Goal: Task Accomplishment & Management: Complete application form

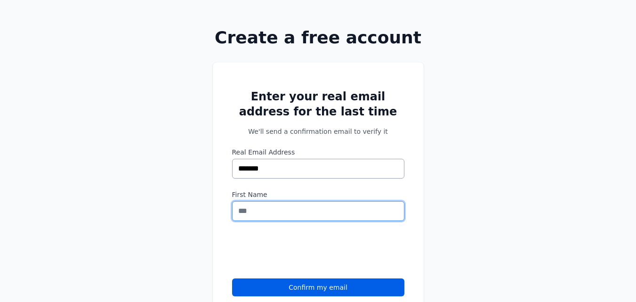
click at [257, 212] on input "First Name" at bounding box center [318, 211] width 172 height 20
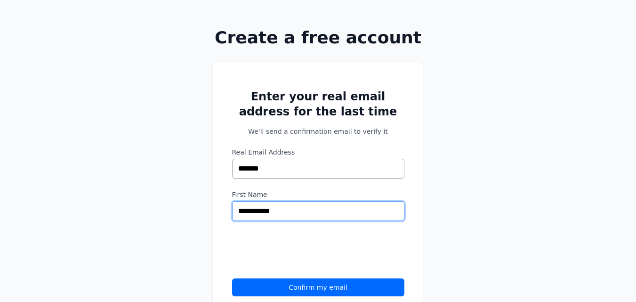
type input "**********"
click at [311, 286] on button "Confirm my email" at bounding box center [318, 287] width 172 height 18
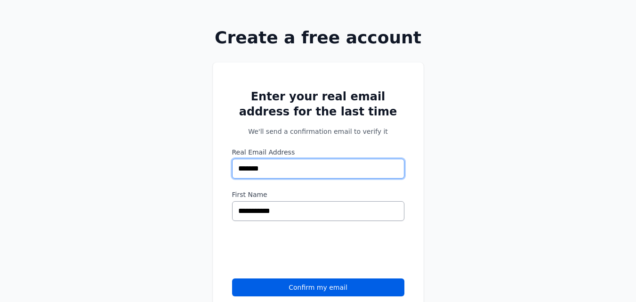
click at [266, 167] on input "*******" at bounding box center [318, 169] width 172 height 20
type input "*"
drag, startPoint x: 290, startPoint y: 169, endPoint x: 255, endPoint y: 168, distance: 34.8
click at [255, 168] on input "Real Email Address" at bounding box center [318, 169] width 172 height 20
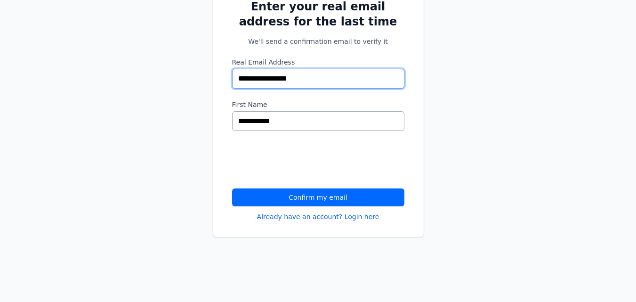
scroll to position [141, 0]
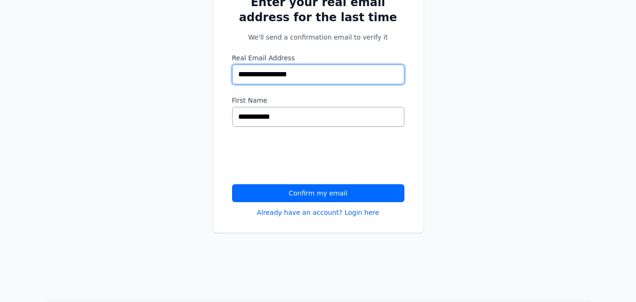
type input "**********"
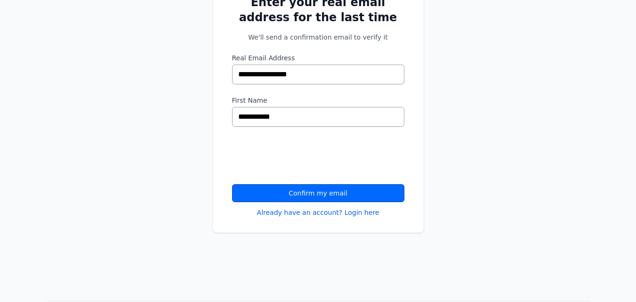
click at [294, 192] on button "Confirm my email" at bounding box center [318, 193] width 172 height 18
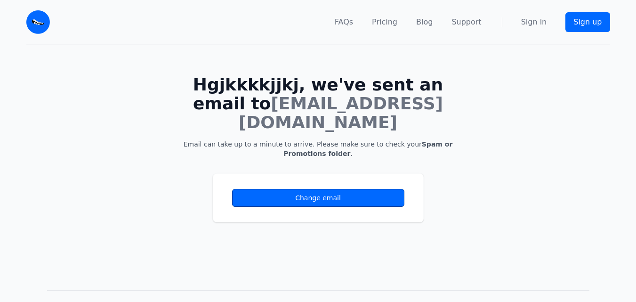
click at [305, 189] on link "Change email" at bounding box center [318, 198] width 172 height 18
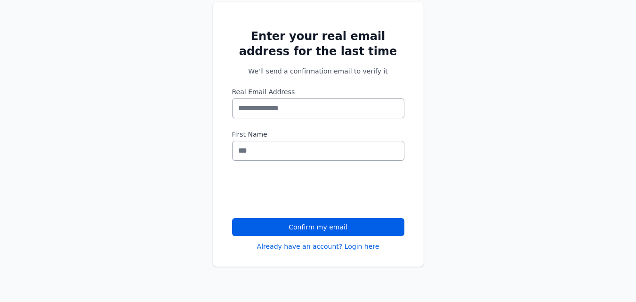
scroll to position [141, 0]
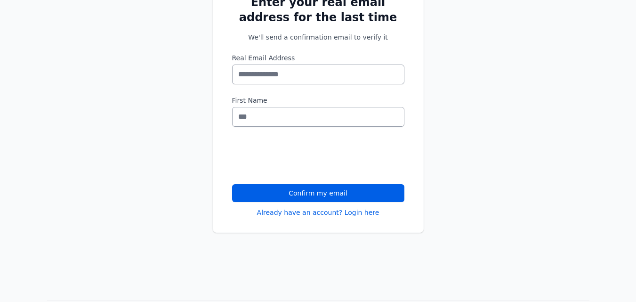
click at [268, 73] on input "Real Email Address" at bounding box center [318, 74] width 172 height 20
click at [268, 78] on input "Real Email Address" at bounding box center [318, 74] width 172 height 20
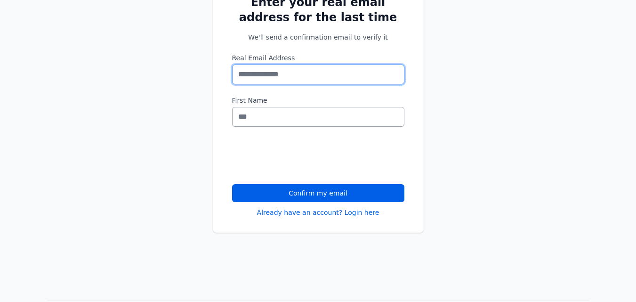
click at [284, 73] on input "Real Email Address" at bounding box center [318, 74] width 172 height 20
click at [281, 74] on input "Real Email Address" at bounding box center [318, 74] width 172 height 20
type input "**********"
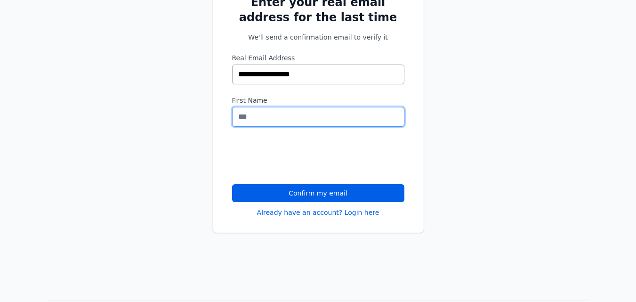
click at [263, 121] on input "First Name" at bounding box center [318, 117] width 172 height 20
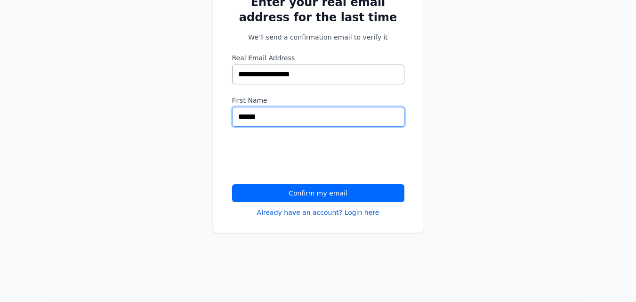
type input "******"
click at [294, 191] on button "Confirm my email" at bounding box center [318, 193] width 172 height 18
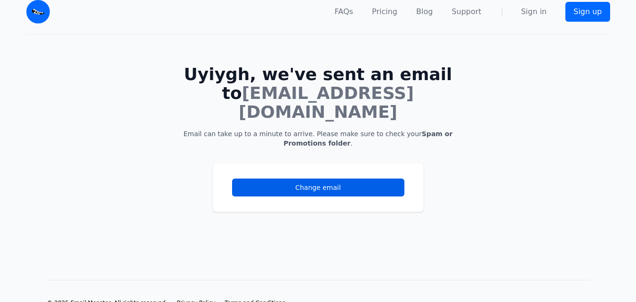
scroll to position [15, 0]
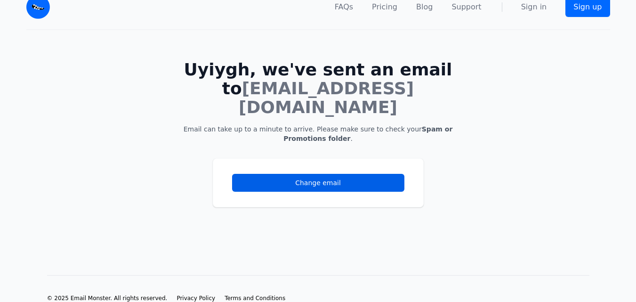
click at [38, 8] on img at bounding box center [38, 7] width 24 height 24
drag, startPoint x: 0, startPoint y: 0, endPoint x: 589, endPoint y: 9, distance: 589.5
click at [589, 9] on link "Sign up" at bounding box center [587, 7] width 44 height 20
click at [535, 5] on link "Sign in" at bounding box center [534, 6] width 26 height 11
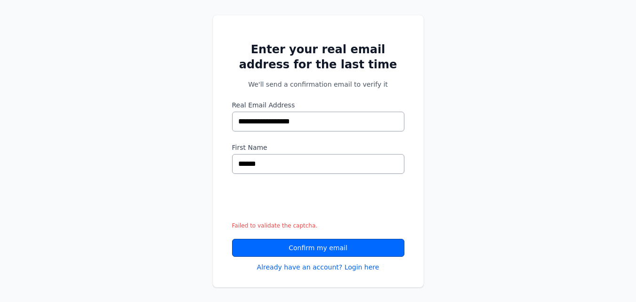
click at [300, 246] on button "Confirm my email" at bounding box center [318, 248] width 172 height 18
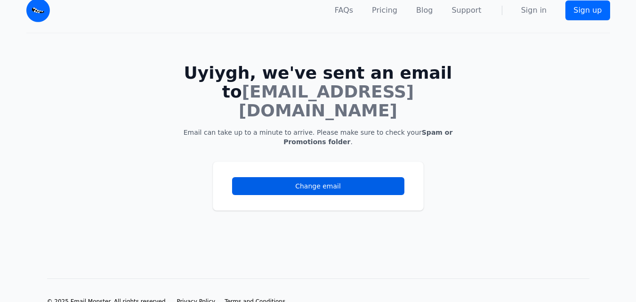
scroll to position [15, 0]
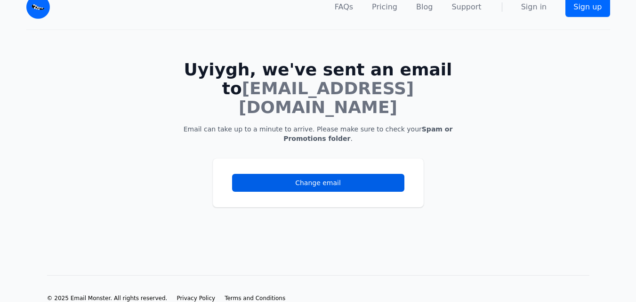
click at [340, 183] on div "Change email" at bounding box center [318, 182] width 211 height 49
click at [332, 182] on div "Change email" at bounding box center [318, 182] width 211 height 49
click at [315, 180] on div "Change email" at bounding box center [318, 182] width 211 height 49
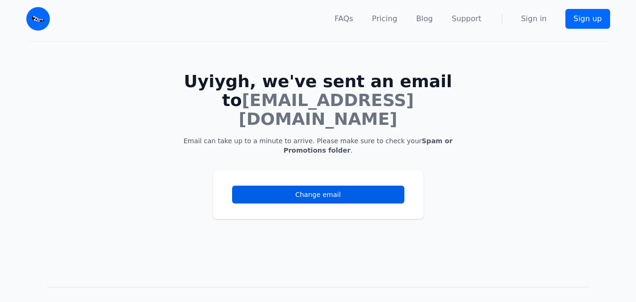
scroll to position [0, 0]
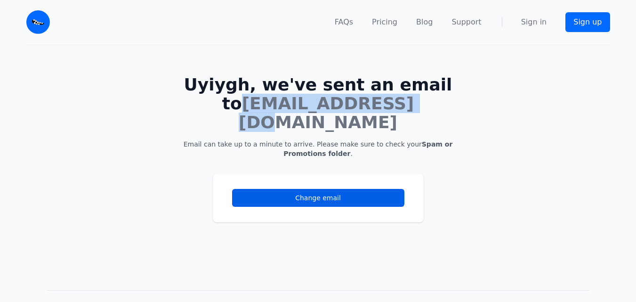
drag, startPoint x: 404, startPoint y: 103, endPoint x: 231, endPoint y: 105, distance: 173.1
click at [239, 105] on span "jjyuyuyh@gmail.com" at bounding box center [326, 113] width 175 height 38
copy span "jjyuyuyh@gmail.com"
click at [534, 21] on link "Sign in" at bounding box center [534, 21] width 26 height 11
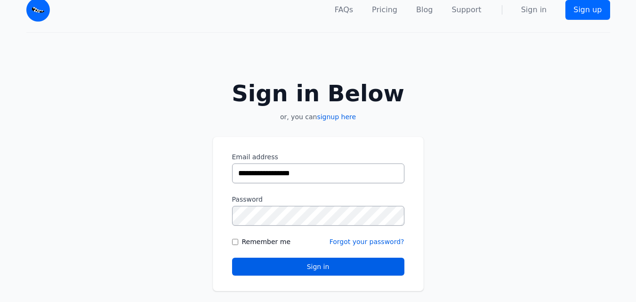
scroll to position [47, 0]
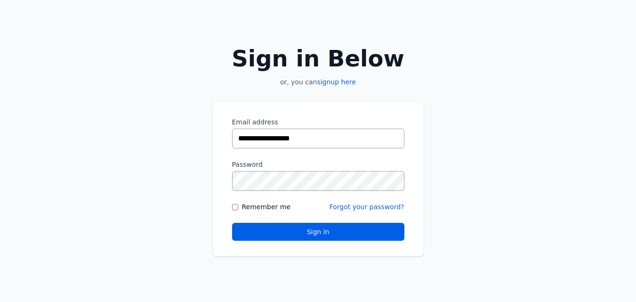
type input "**********"
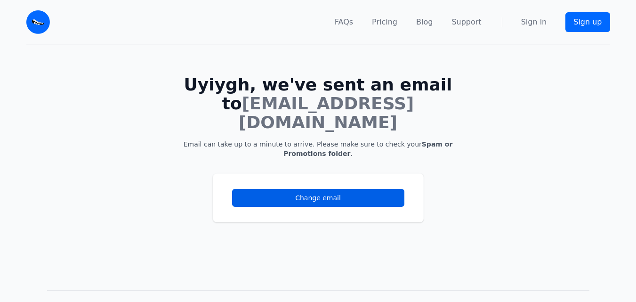
click at [588, 21] on link "Sign up" at bounding box center [587, 22] width 44 height 20
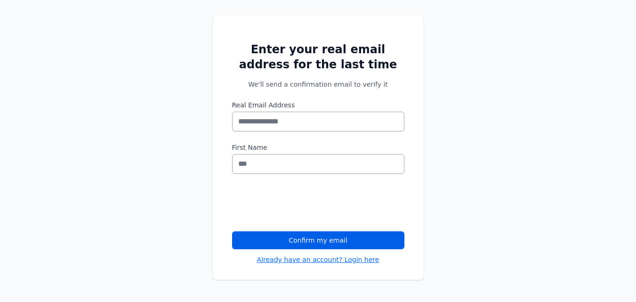
click at [302, 258] on link "Already have an account? Login here" at bounding box center [318, 259] width 122 height 9
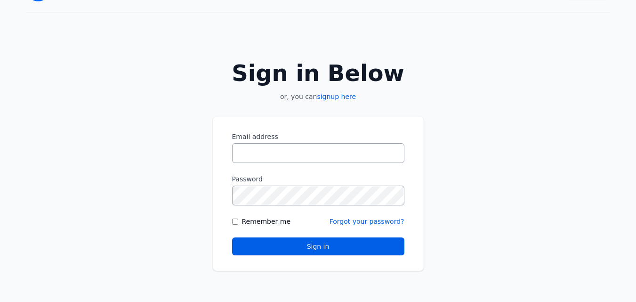
scroll to position [47, 0]
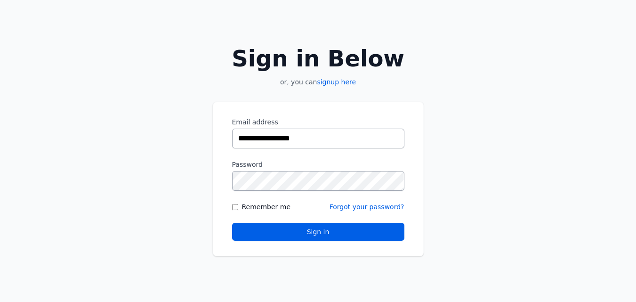
type input "**********"
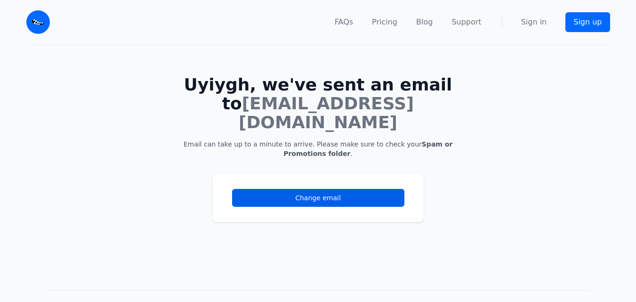
click at [38, 24] on img at bounding box center [38, 22] width 24 height 24
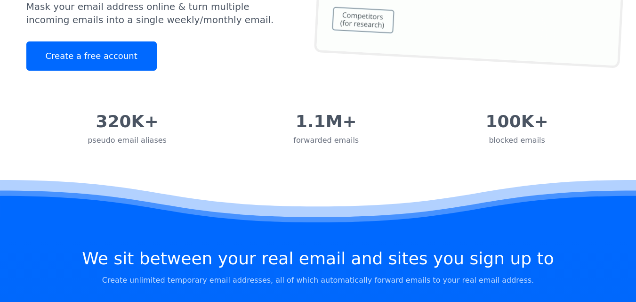
scroll to position [13, 0]
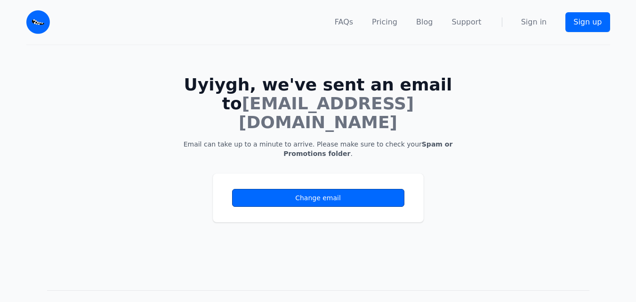
click at [328, 189] on link "Change email" at bounding box center [318, 198] width 172 height 18
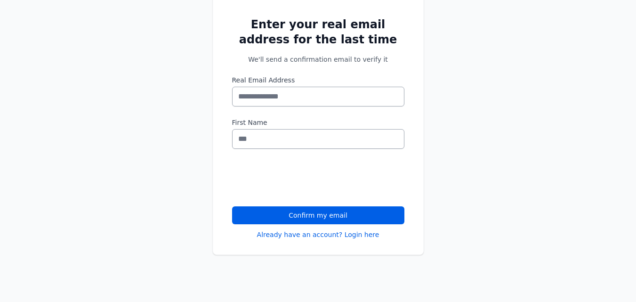
scroll to position [141, 0]
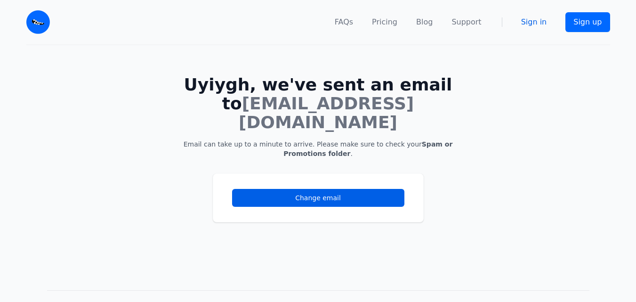
click at [531, 21] on link "Sign in" at bounding box center [534, 21] width 26 height 11
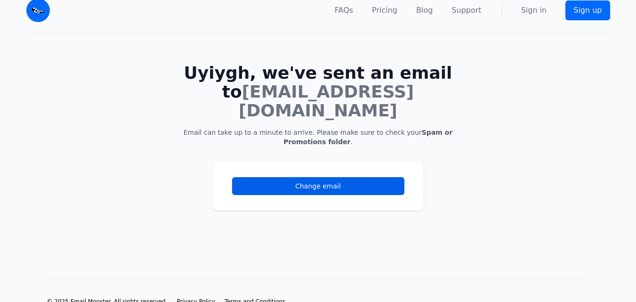
scroll to position [15, 0]
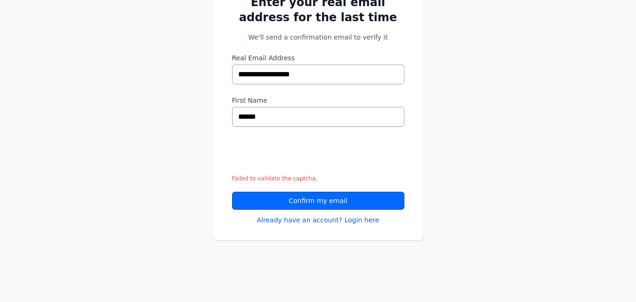
click at [272, 200] on button "Confirm my email" at bounding box center [318, 200] width 172 height 18
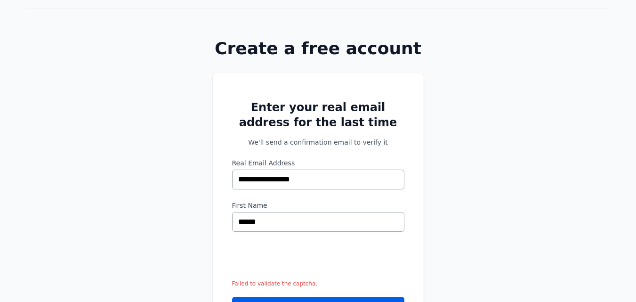
scroll to position [94, 0]
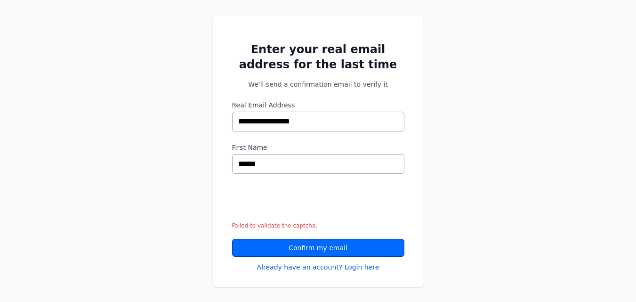
click at [290, 245] on button "Confirm my email" at bounding box center [318, 248] width 172 height 18
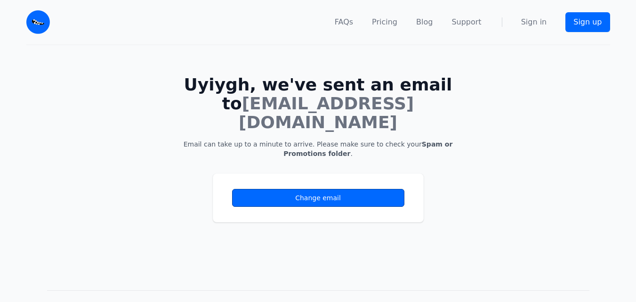
click at [275, 189] on link "Change email" at bounding box center [318, 198] width 172 height 18
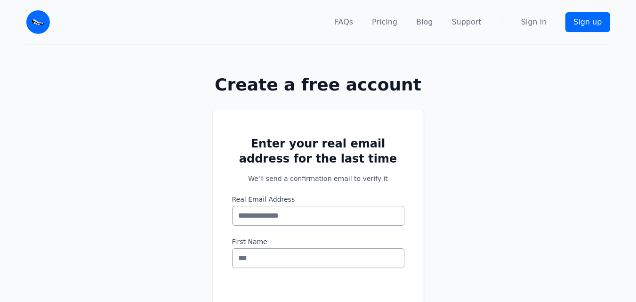
click at [275, 209] on input "Real Email Address" at bounding box center [318, 216] width 172 height 20
type input "**********"
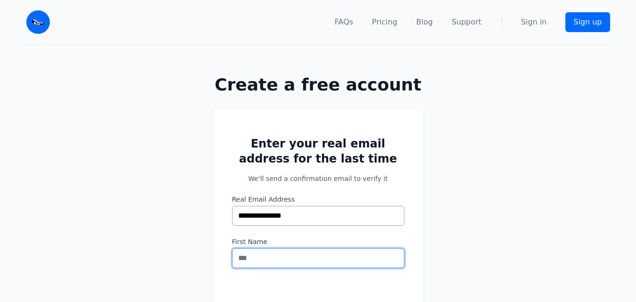
click at [261, 263] on input "First Name" at bounding box center [318, 258] width 172 height 20
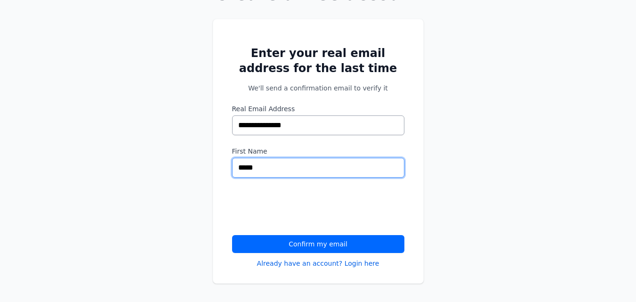
scroll to position [94, 0]
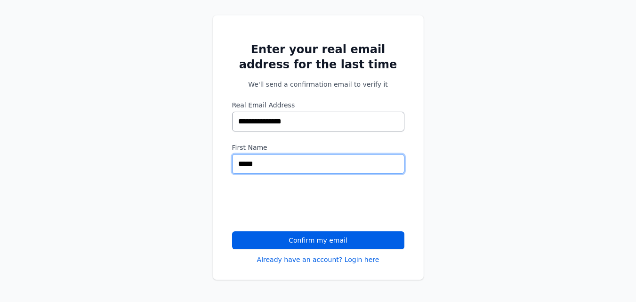
type input "*****"
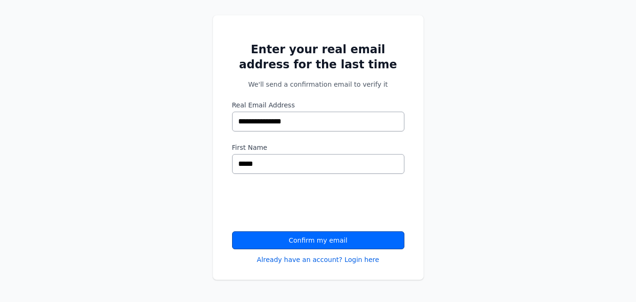
click at [303, 238] on button "Confirm my email" at bounding box center [318, 240] width 172 height 18
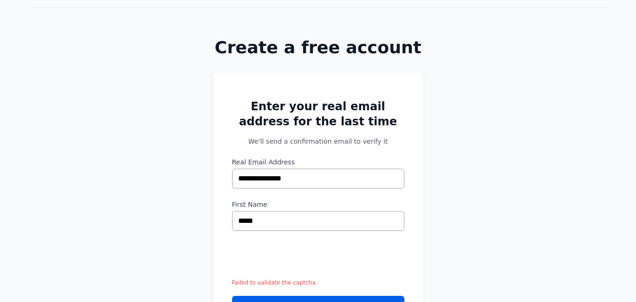
scroll to position [94, 0]
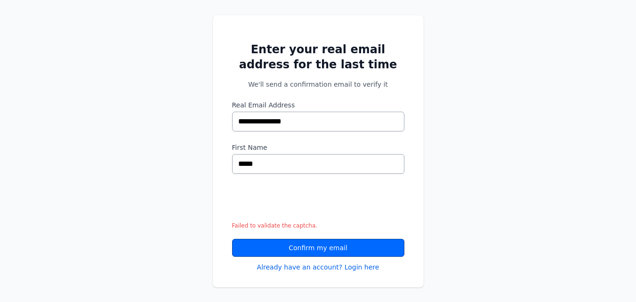
click at [274, 247] on button "Confirm my email" at bounding box center [318, 248] width 172 height 18
